Goal: Transaction & Acquisition: Purchase product/service

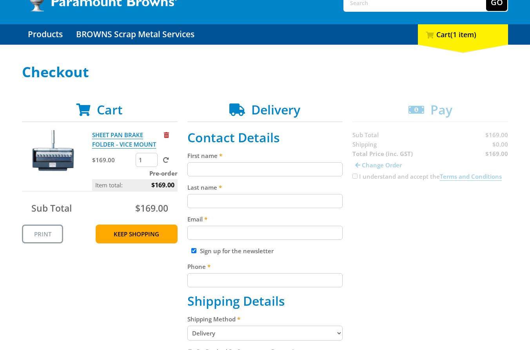
scroll to position [67, 0]
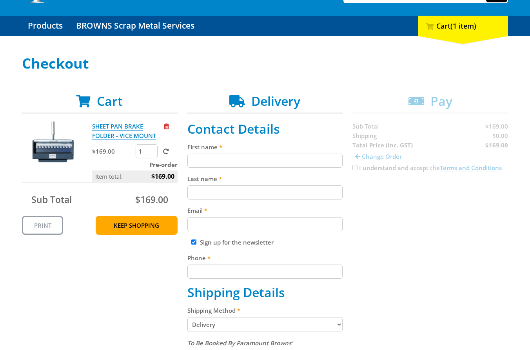
click at [231, 161] on input "First name" at bounding box center [265, 161] width 156 height 14
paste input "[PERSON_NAME]"
type input "[PERSON_NAME]"
click at [219, 198] on input "Last name" at bounding box center [265, 192] width 156 height 14
paste input "[PERSON_NAME]"
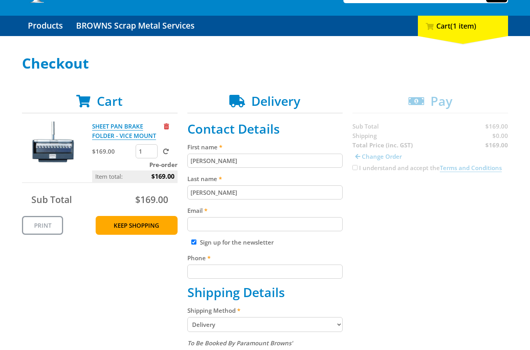
type input "[PERSON_NAME]"
click at [239, 222] on input "Email" at bounding box center [265, 224] width 156 height 14
paste input "[EMAIL_ADDRESS][DOMAIN_NAME]"
type input "[EMAIL_ADDRESS][DOMAIN_NAME]"
click at [262, 269] on input "Phone" at bounding box center [265, 272] width 156 height 14
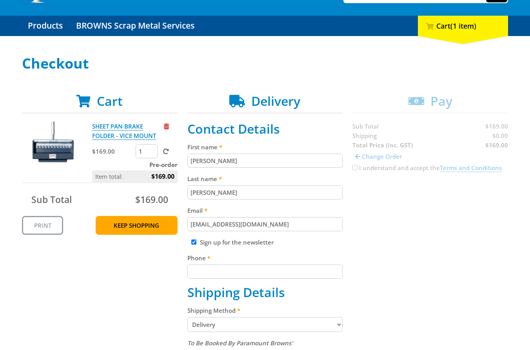
paste input "[PHONE_NUMBER]"
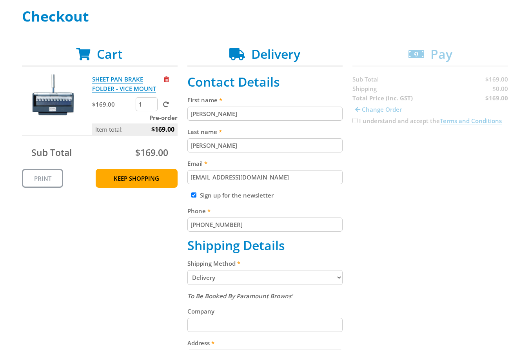
scroll to position [145, 0]
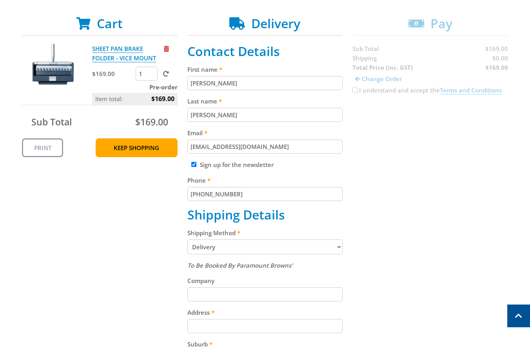
type input "[PHONE_NUMBER]"
click at [261, 256] on fieldset "Contact Details First name John Smith Last name John Smith Email johnsmith003@s…" at bounding box center [265, 288] width 156 height 489
click at [261, 247] on select "Pickup from Gepps Cross Delivery" at bounding box center [265, 247] width 156 height 15
select select "Pickup"
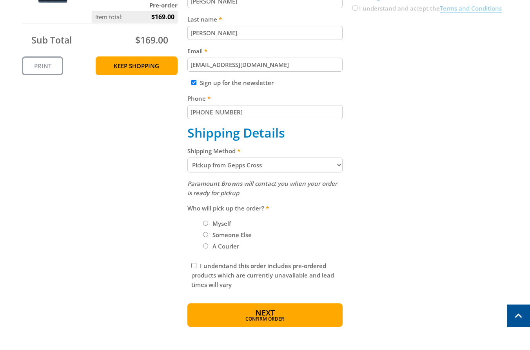
scroll to position [240, 0]
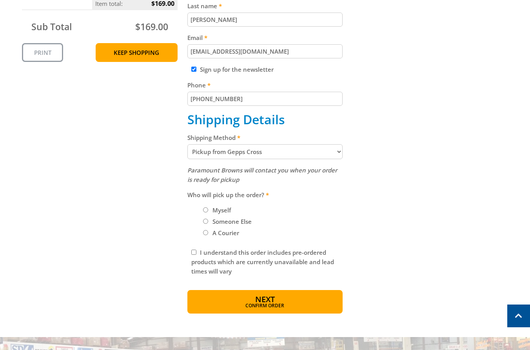
click at [195, 252] on input "I understand this order includes pre-ordered products which are currently unava…" at bounding box center [193, 252] width 5 height 5
checkbox input "true"
click at [231, 142] on div "Shipping Method Pickup from Gepps Cross Delivery" at bounding box center [265, 146] width 156 height 26
click at [231, 151] on select "Pickup from Gepps Cross Delivery" at bounding box center [265, 151] width 156 height 15
click at [187, 144] on select "Pickup from Gepps Cross Delivery" at bounding box center [265, 151] width 156 height 15
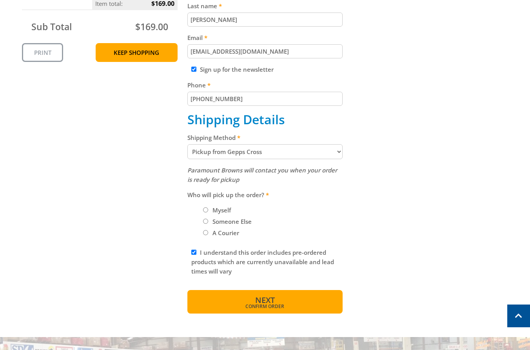
click at [258, 301] on span "Next" at bounding box center [265, 300] width 20 height 11
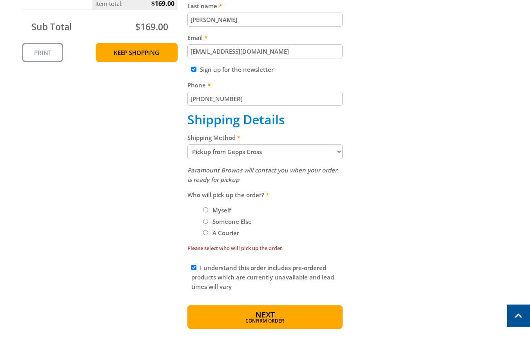
click at [205, 209] on input "Myself" at bounding box center [205, 209] width 5 height 5
radio input "true"
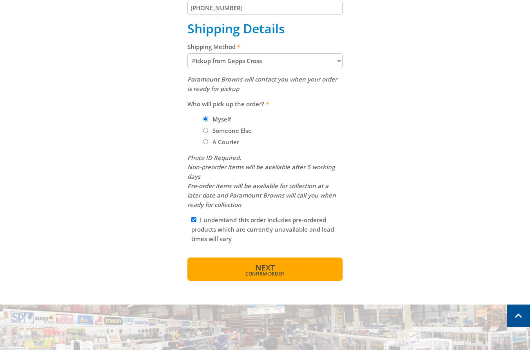
click at [248, 275] on span "Confirm order" at bounding box center [265, 274] width 122 height 5
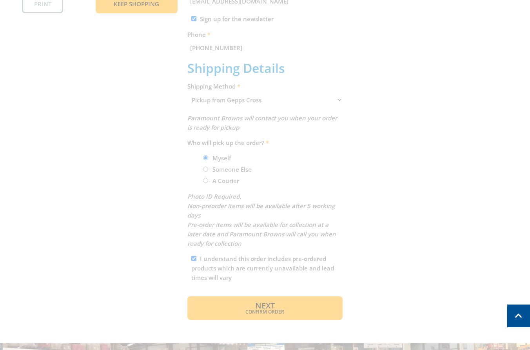
scroll to position [291, 0]
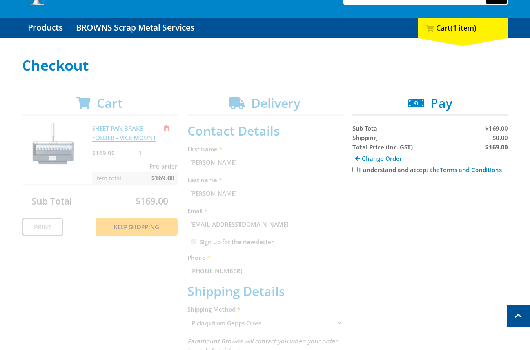
scroll to position [11, 0]
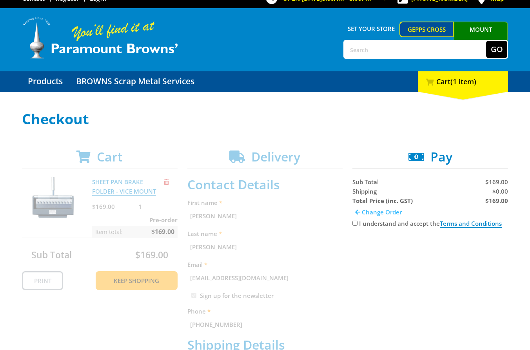
click at [359, 213] on span at bounding box center [357, 212] width 5 height 6
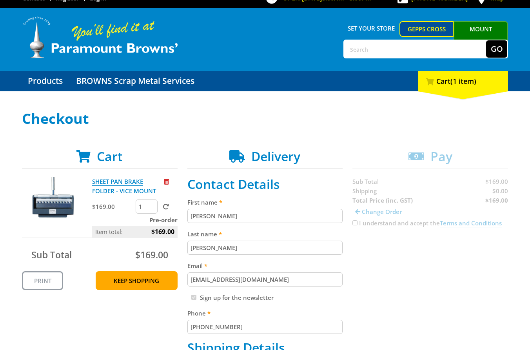
scroll to position [205, 0]
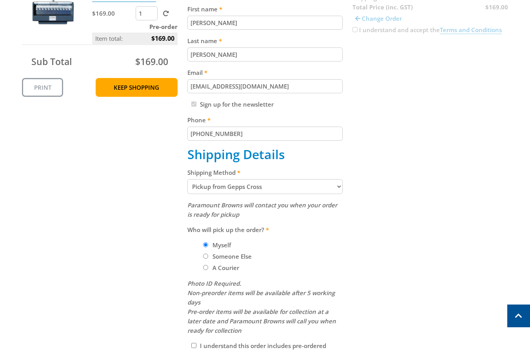
click at [250, 187] on select "Pickup from Gepps Cross Delivery" at bounding box center [265, 186] width 156 height 15
select select "Delivery"
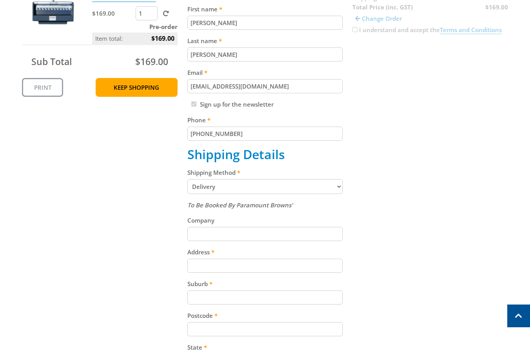
click at [222, 258] on div "Address" at bounding box center [265, 259] width 156 height 25
click at [251, 265] on input "Address" at bounding box center [265, 266] width 156 height 14
paste input "[STREET_ADDRESS]"
type input "[STREET_ADDRESS]"
click at [241, 293] on input "Suburb" at bounding box center [265, 298] width 156 height 14
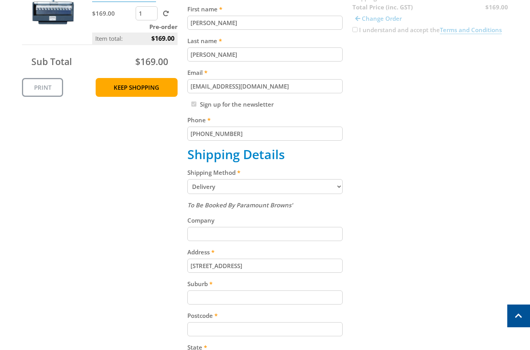
paste input "Gepps Cross"
type input "Gepps Cross"
click at [236, 327] on input "Postcode" at bounding box center [265, 329] width 156 height 14
paste input "5094"
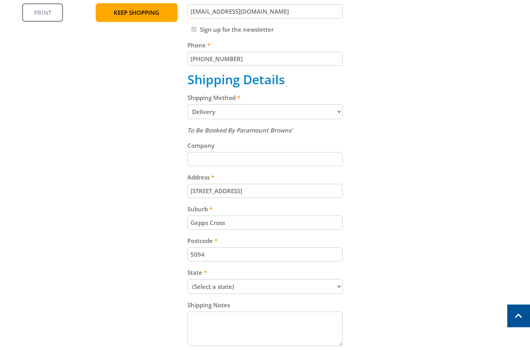
scroll to position [281, 0]
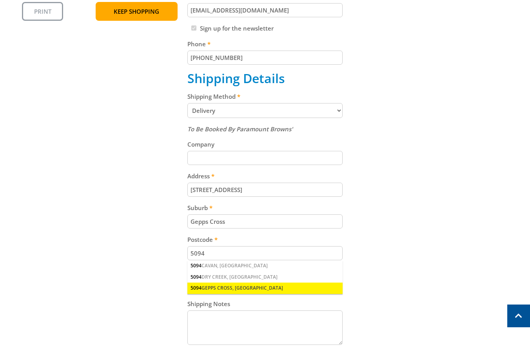
type input "5094"
click at [243, 284] on div "5094 GEPPS CROSS, [GEOGRAPHIC_DATA]" at bounding box center [265, 288] width 156 height 11
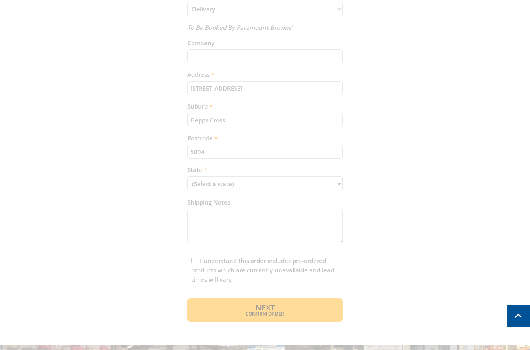
scroll to position [394, 0]
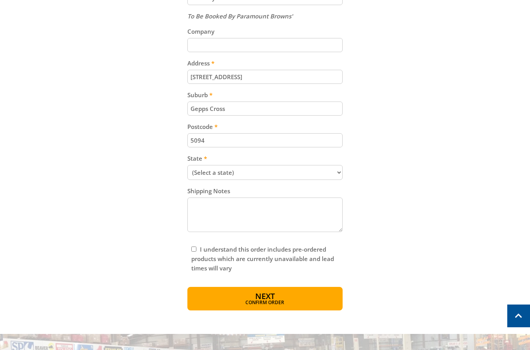
click at [242, 171] on select "(Select a state) [GEOGRAPHIC_DATA] [GEOGRAPHIC_DATA] [GEOGRAPHIC_DATA] [GEOGRAP…" at bounding box center [265, 172] width 156 height 15
select select "SA"
click at [187, 165] on select "(Select a state) [GEOGRAPHIC_DATA] [GEOGRAPHIC_DATA] [GEOGRAPHIC_DATA] [GEOGRAP…" at bounding box center [265, 172] width 156 height 15
click at [191, 246] on div "I understand this order includes pre-ordered products which are currently unava…" at bounding box center [265, 259] width 156 height 36
click at [196, 252] on div "I understand this order includes pre-ordered products which are currently unava…" at bounding box center [265, 259] width 156 height 36
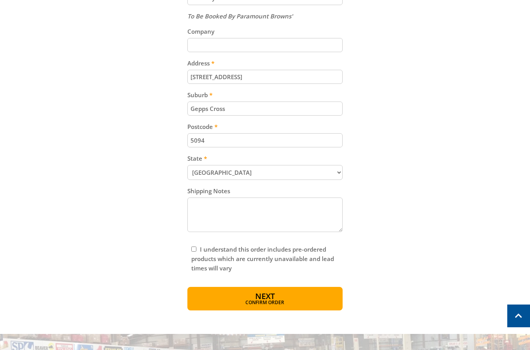
click at [196, 251] on input "I understand this order includes pre-ordered products which are currently unava…" at bounding box center [193, 249] width 5 height 5
checkbox input "true"
click at [249, 301] on span "Confirm order" at bounding box center [265, 303] width 122 height 5
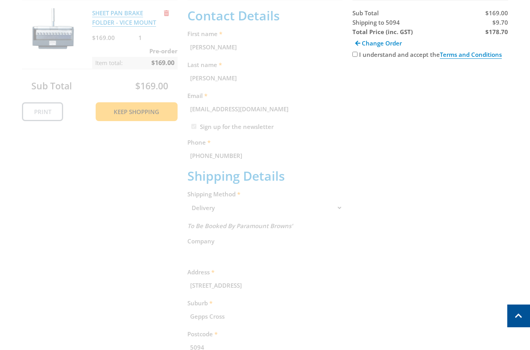
scroll to position [161, 0]
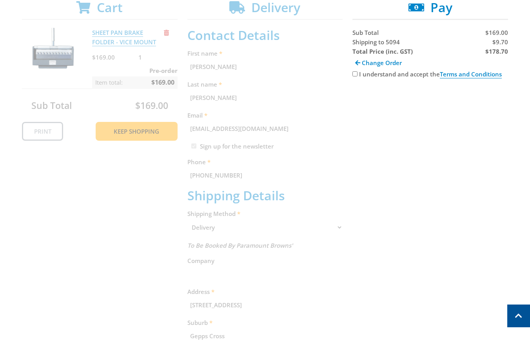
click at [501, 42] on span "$9.70" at bounding box center [501, 42] width 16 height 8
drag, startPoint x: 501, startPoint y: 42, endPoint x: 525, endPoint y: 82, distance: 46.5
click at [501, 44] on span "$9.70" at bounding box center [501, 42] width 16 height 8
copy span "9.70"
click at [495, 55] on strong "$178.70" at bounding box center [497, 51] width 23 height 8
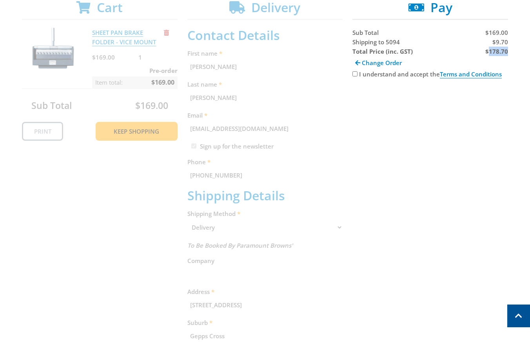
drag, startPoint x: 495, startPoint y: 55, endPoint x: 520, endPoint y: 81, distance: 36.4
click at [495, 55] on strong "$178.70" at bounding box center [497, 51] width 23 height 8
copy strong "178.70"
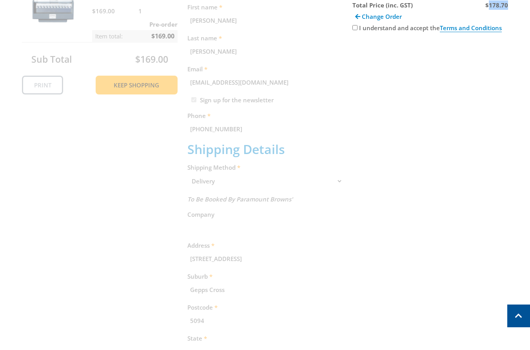
scroll to position [209, 0]
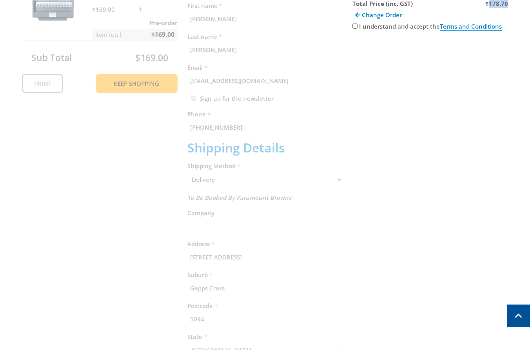
click at [357, 25] on input "I understand and accept the Terms and Conditions" at bounding box center [355, 26] width 5 height 5
checkbox input "true"
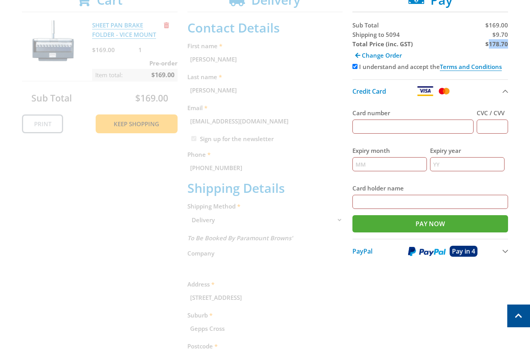
scroll to position [167, 0]
